Goal: Task Accomplishment & Management: Complete application form

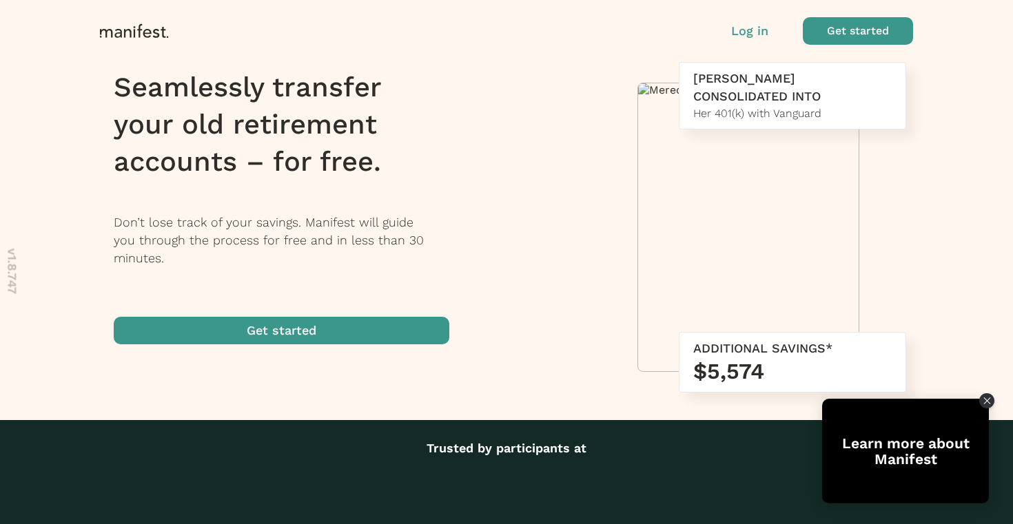
drag, startPoint x: 748, startPoint y: 30, endPoint x: 845, endPoint y: 33, distance: 97.2
click at [846, 33] on div "Log in Get started" at bounding box center [822, 31] width 182 height 28
click at [845, 33] on span "button" at bounding box center [858, 31] width 110 height 28
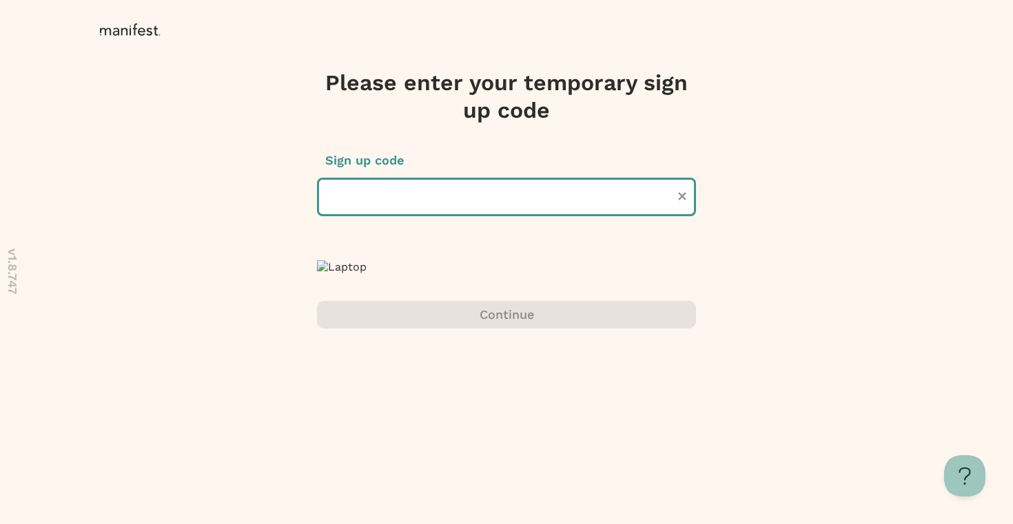
click at [460, 205] on input "text" at bounding box center [506, 197] width 379 height 39
type input "******"
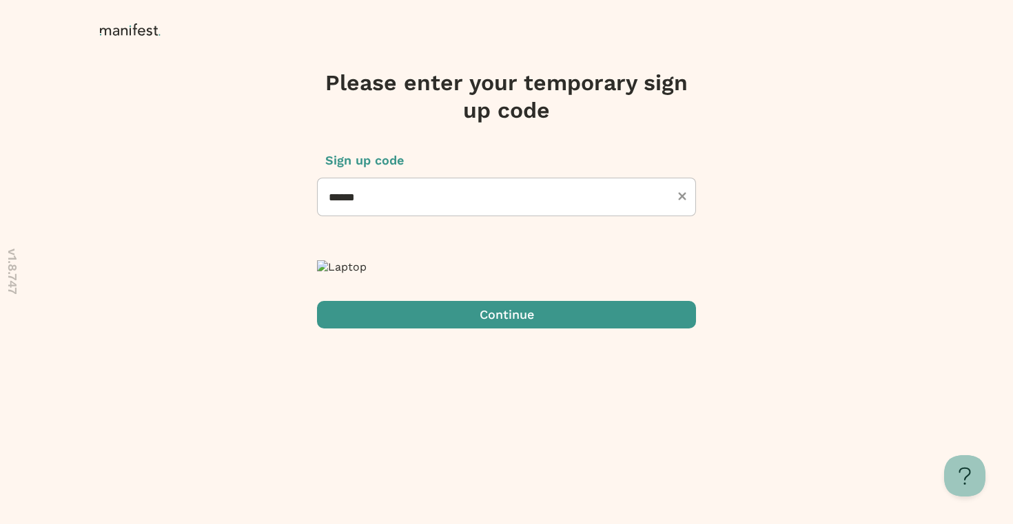
click at [499, 329] on span "submit" at bounding box center [506, 315] width 379 height 28
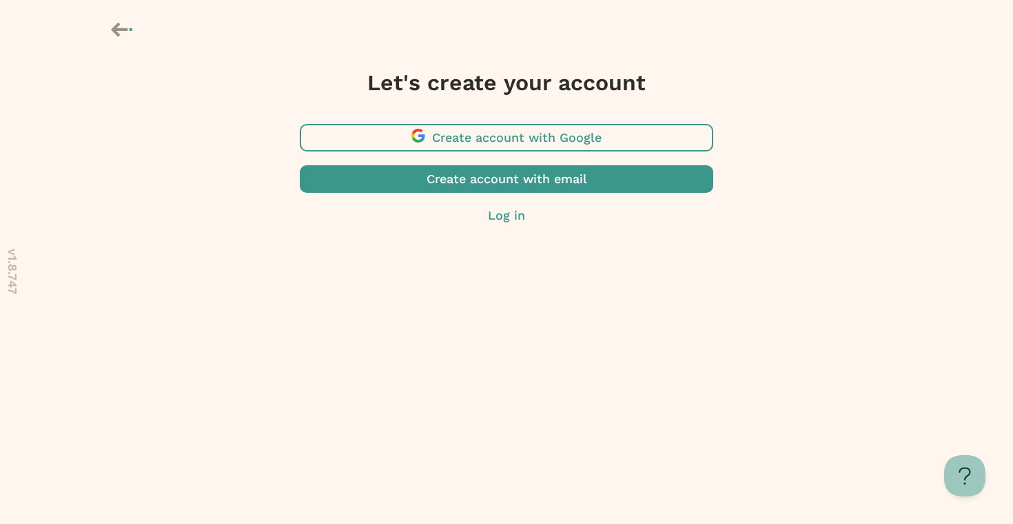
click at [507, 140] on span "button" at bounding box center [507, 138] width 414 height 28
